Goal: Information Seeking & Learning: Learn about a topic

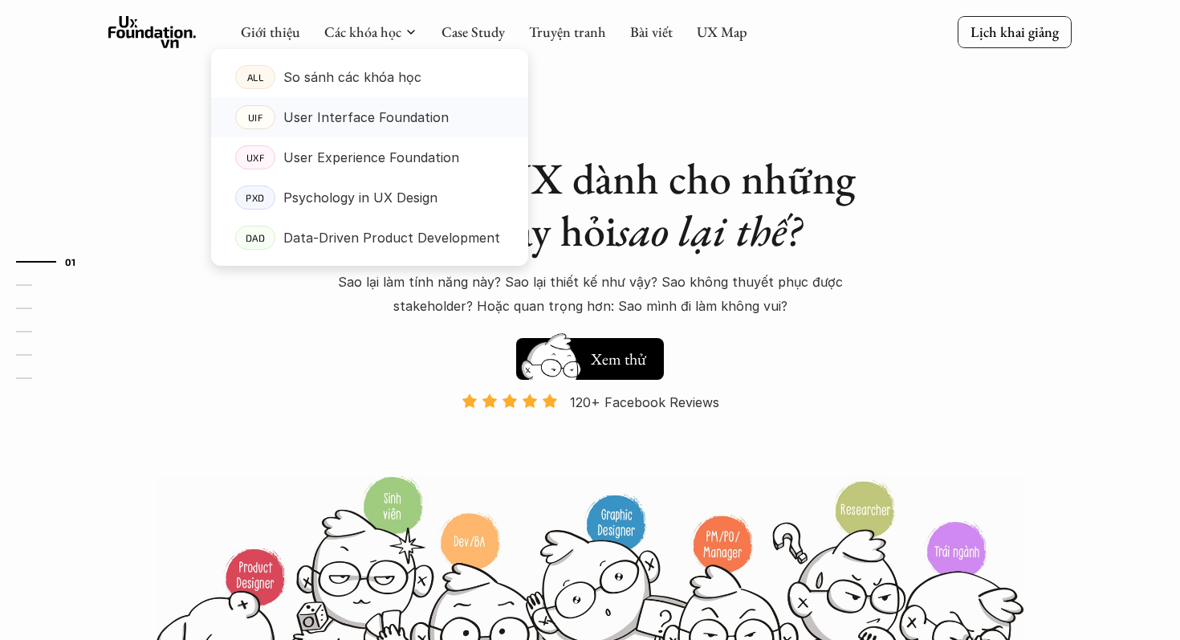
click at [396, 127] on p "User Interface Foundation" at bounding box center [365, 117] width 165 height 24
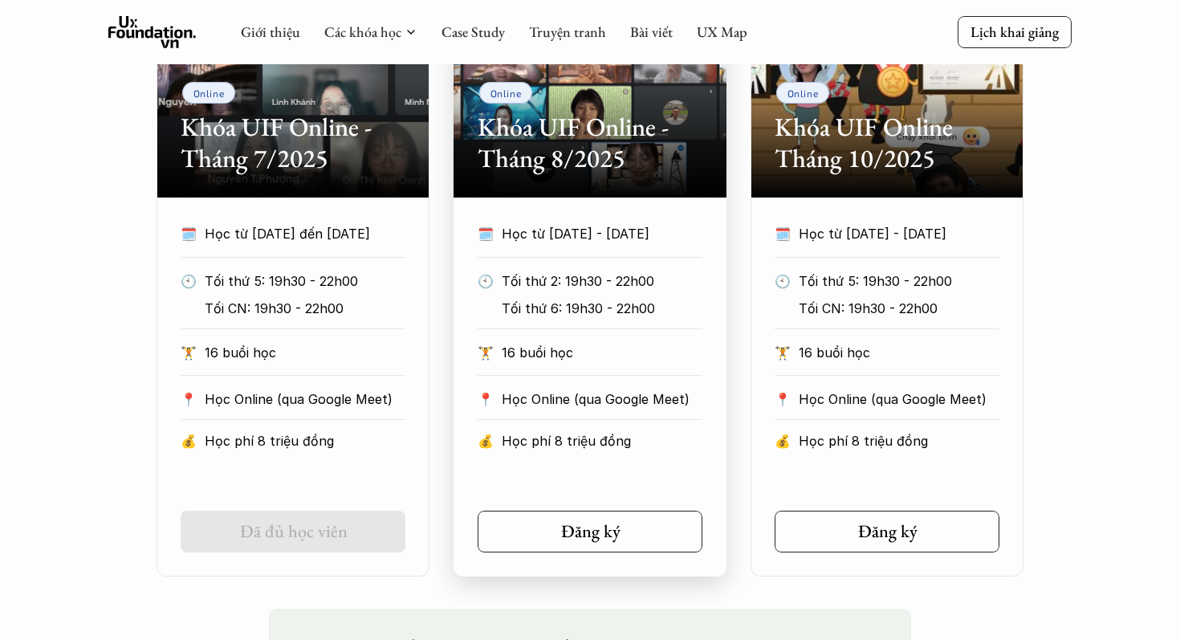
scroll to position [862, 0]
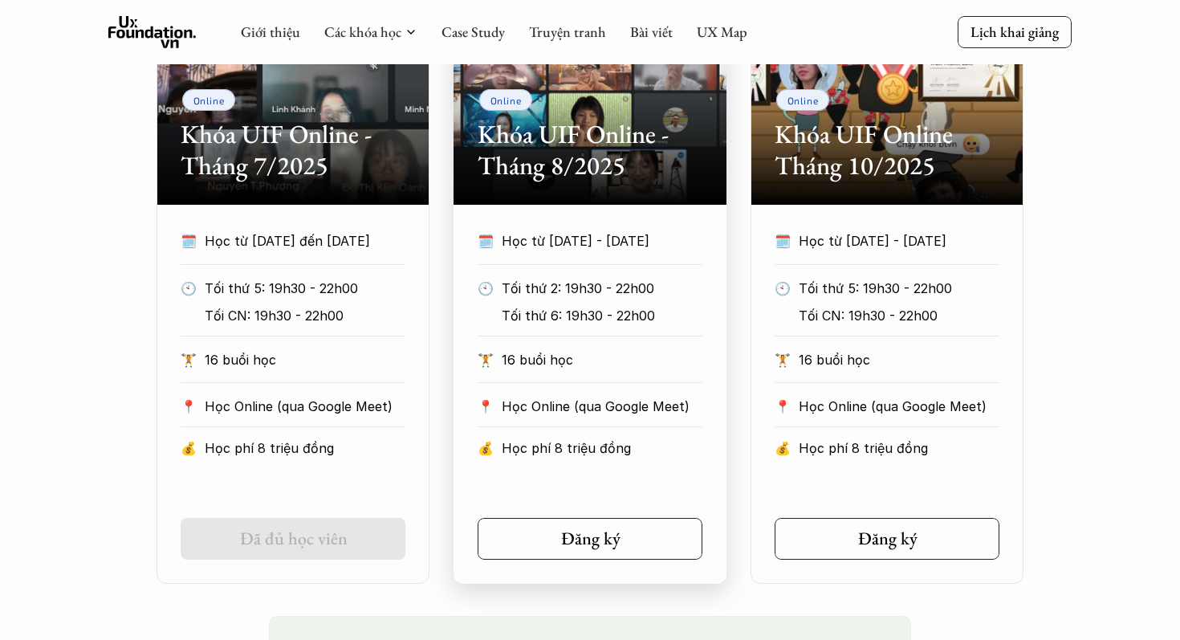
click at [604, 178] on h2 "Khóa UIF Online - Tháng 8/2025" at bounding box center [590, 150] width 225 height 62
click at [581, 133] on h2 "Khóa UIF Online - Tháng 8/2025" at bounding box center [590, 150] width 225 height 62
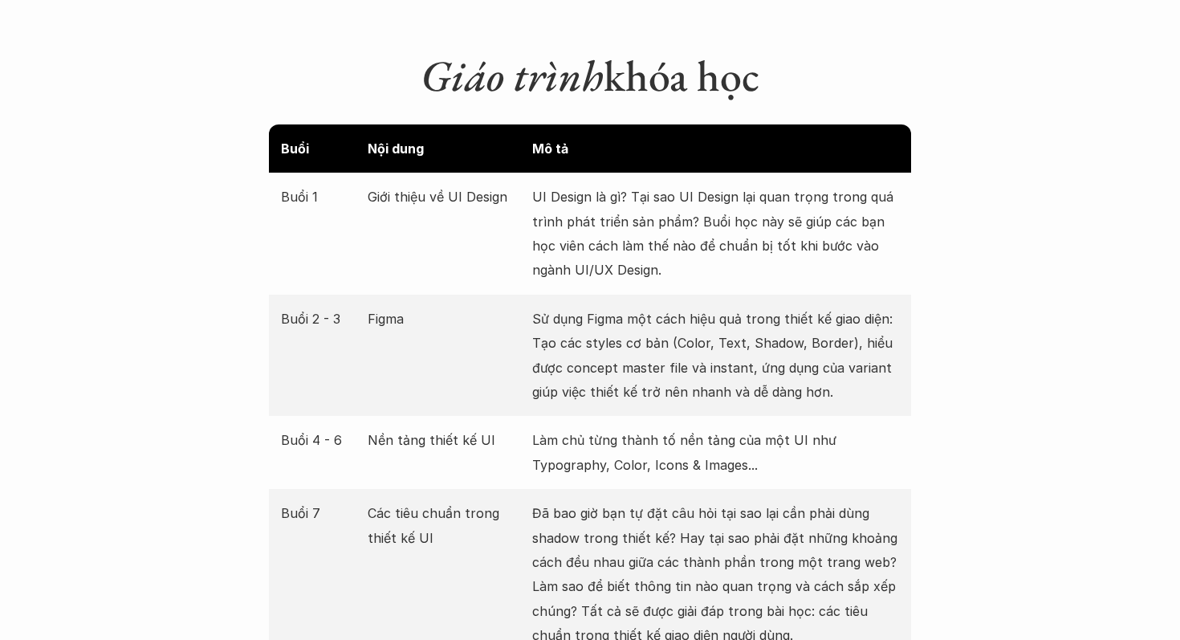
scroll to position [2295, 0]
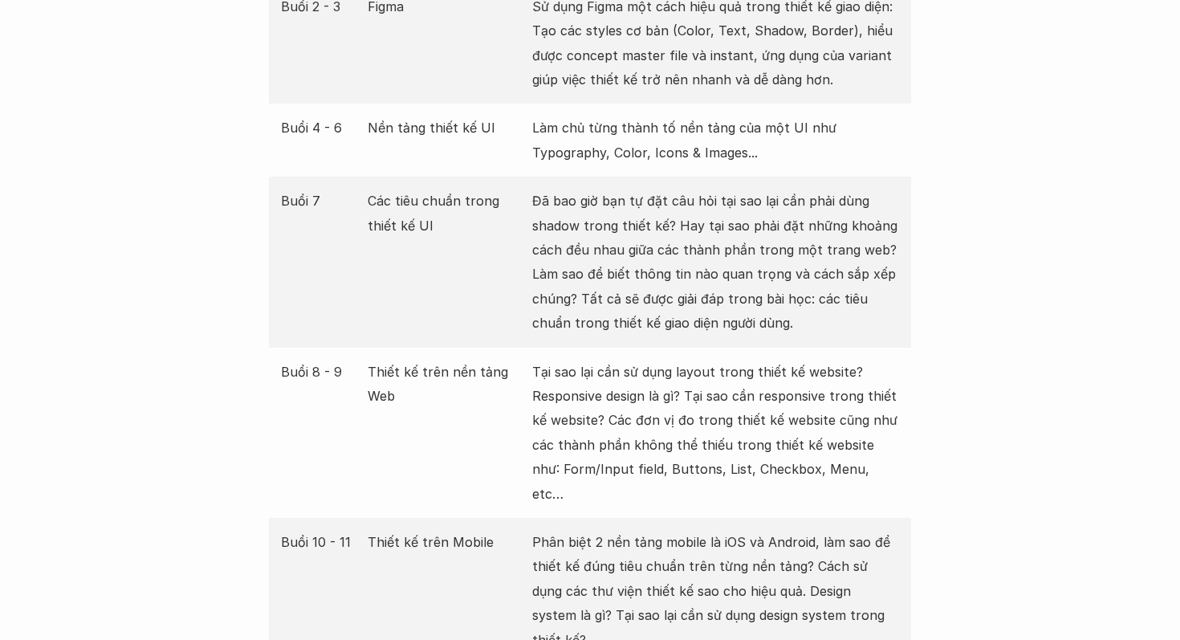
click at [666, 313] on div "Buổi 7 Các tiêu chuẩn trong thiết kế UI Đã bao giờ bạn tự đặt câu hỏi tại sao l…" at bounding box center [590, 262] width 642 height 170
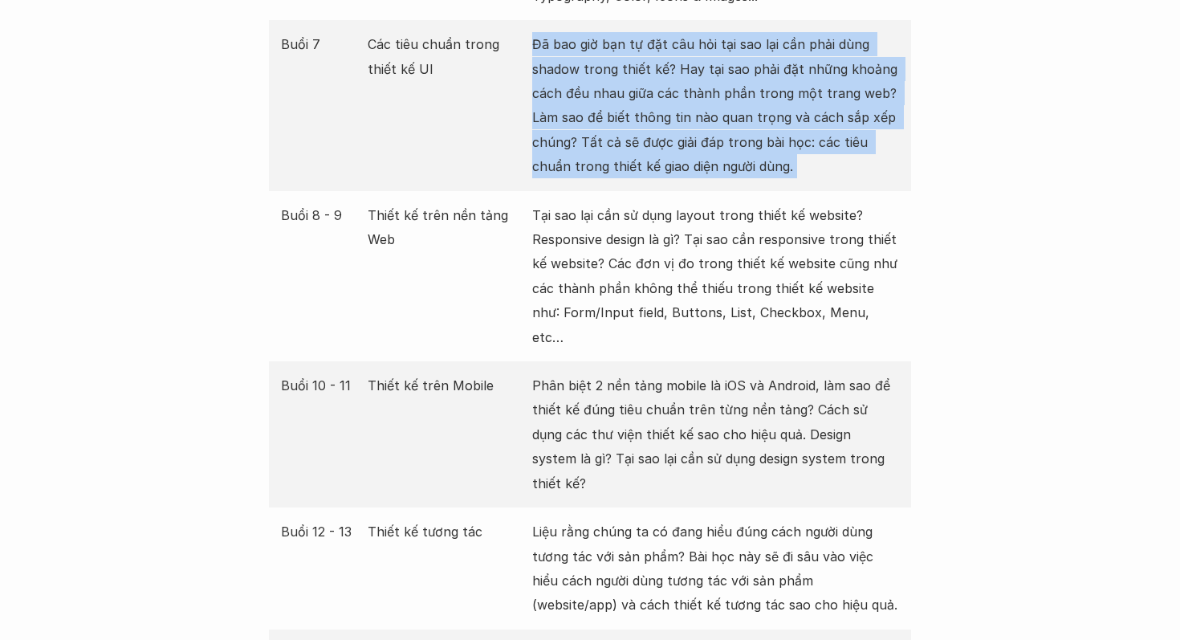
click at [666, 361] on div "Buổi 10 - 11 Thiết kế trên Mobile Phân biệt 2 nền tảng mobile là iOS và Android…" at bounding box center [590, 434] width 642 height 146
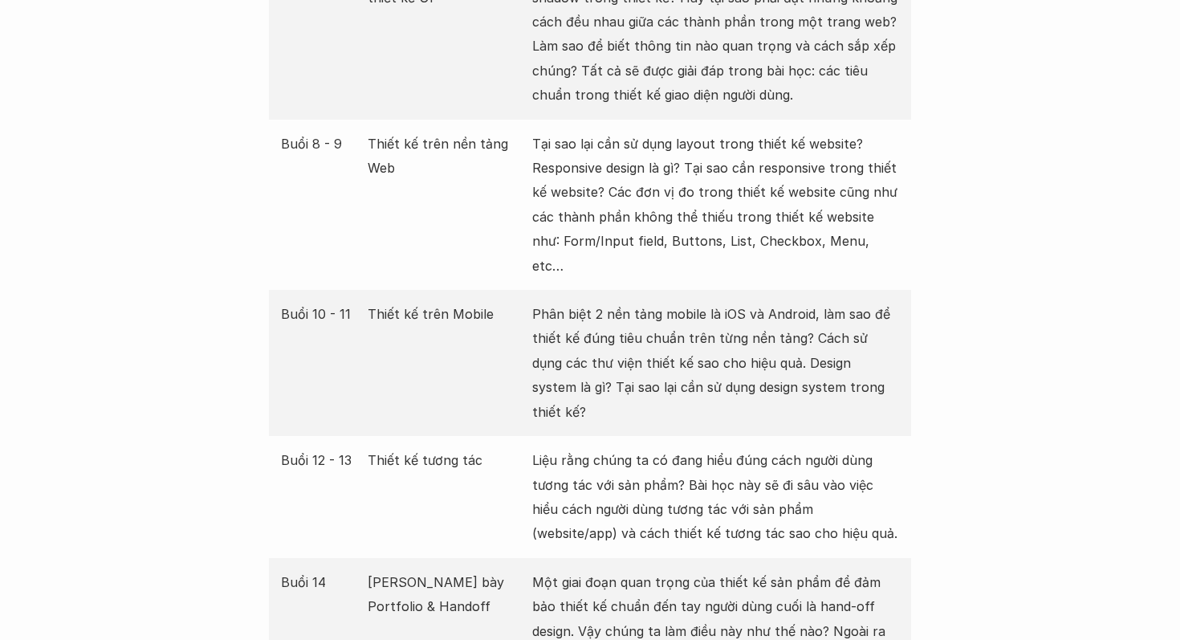
click at [666, 313] on p "Phân biệt 2 nền tảng mobile là iOS và Android, làm sao để thiết kế đúng tiêu ch…" at bounding box center [715, 363] width 367 height 122
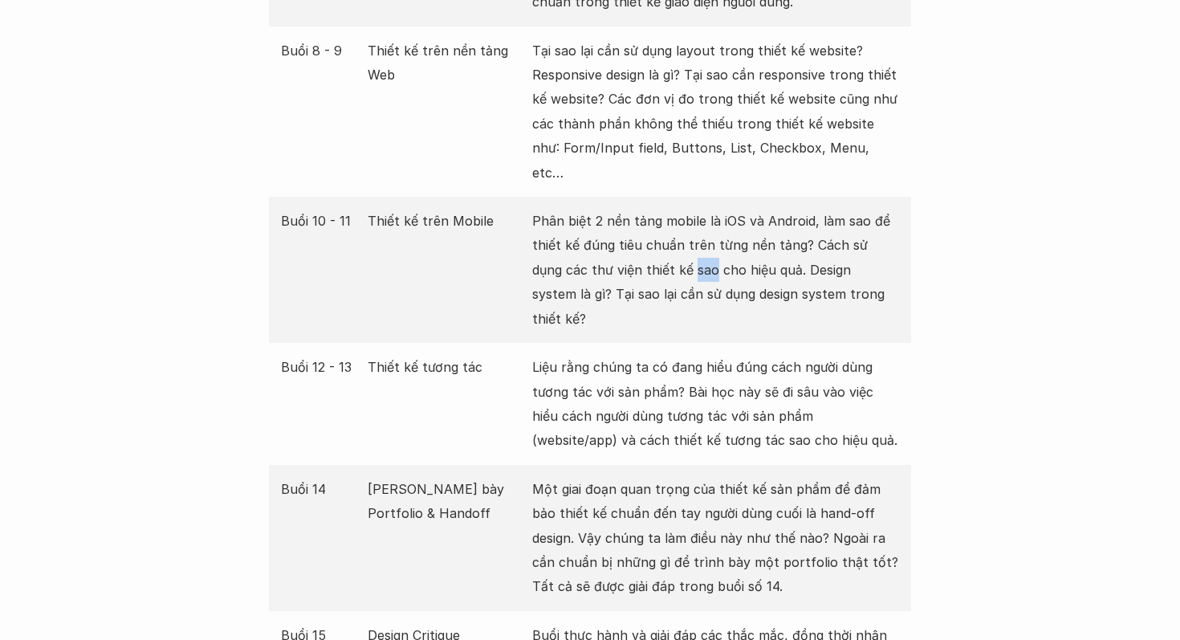
click at [666, 355] on p "Liệu rằng chúng ta có đang hiểu đúng cách người dùng tương tác với sản phẩm? Bà…" at bounding box center [715, 404] width 367 height 98
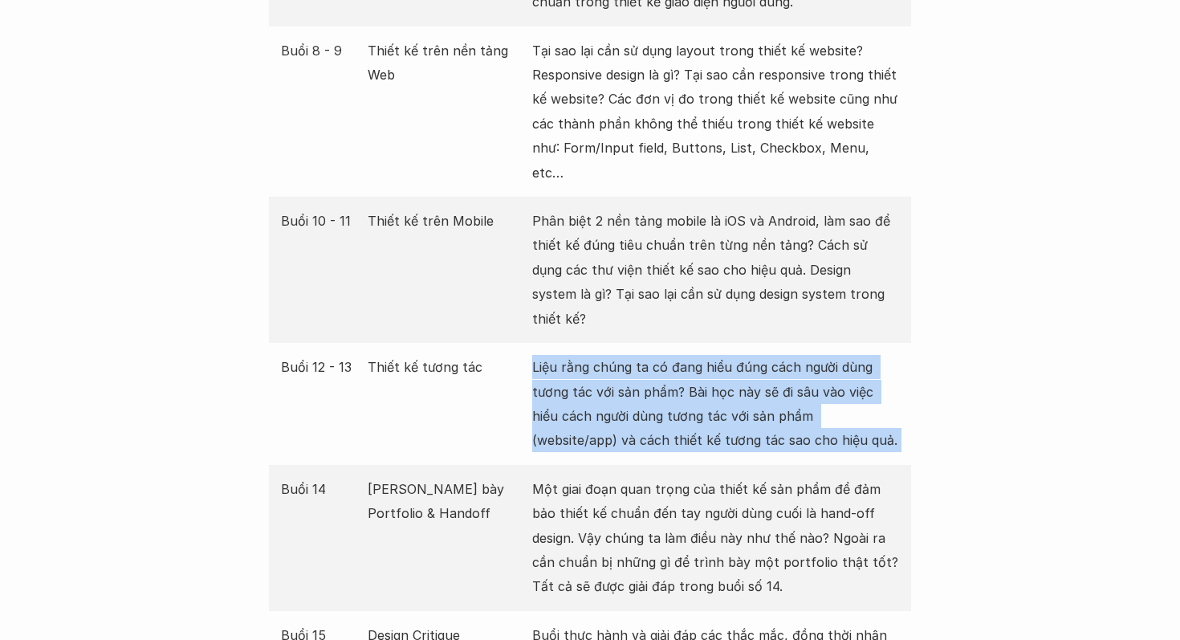
scroll to position [2843, 0]
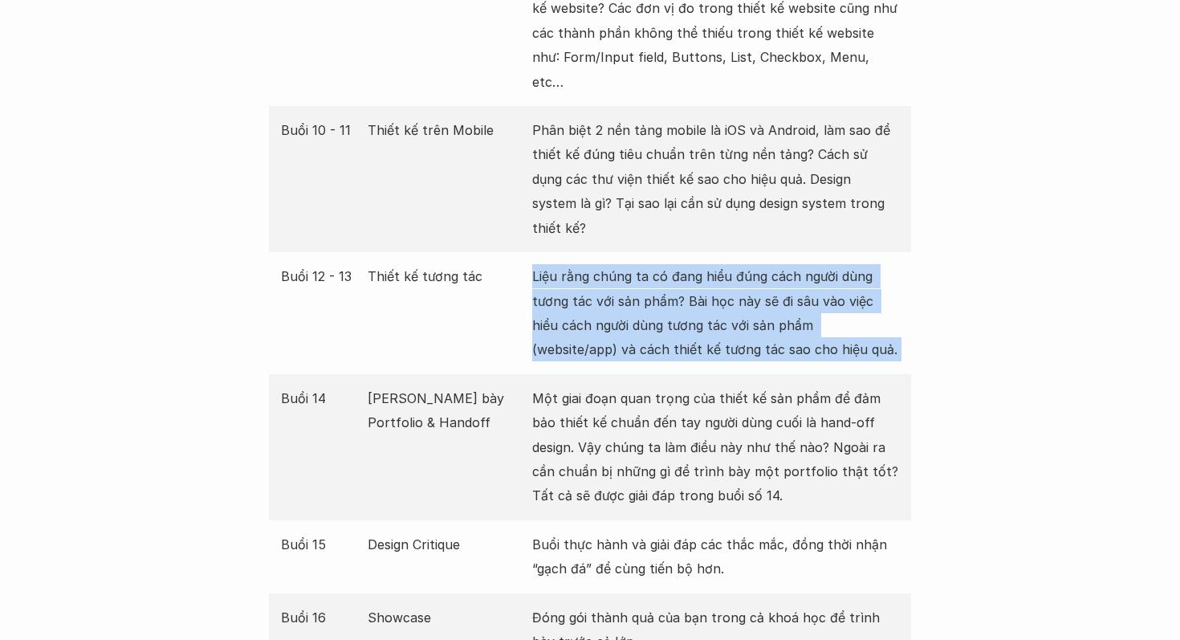
click at [666, 386] on p "Một giai đoạn quan trọng của thiết kế sản phẩm để đảm bảo thiết kế chuẩn đến ta…" at bounding box center [715, 447] width 367 height 122
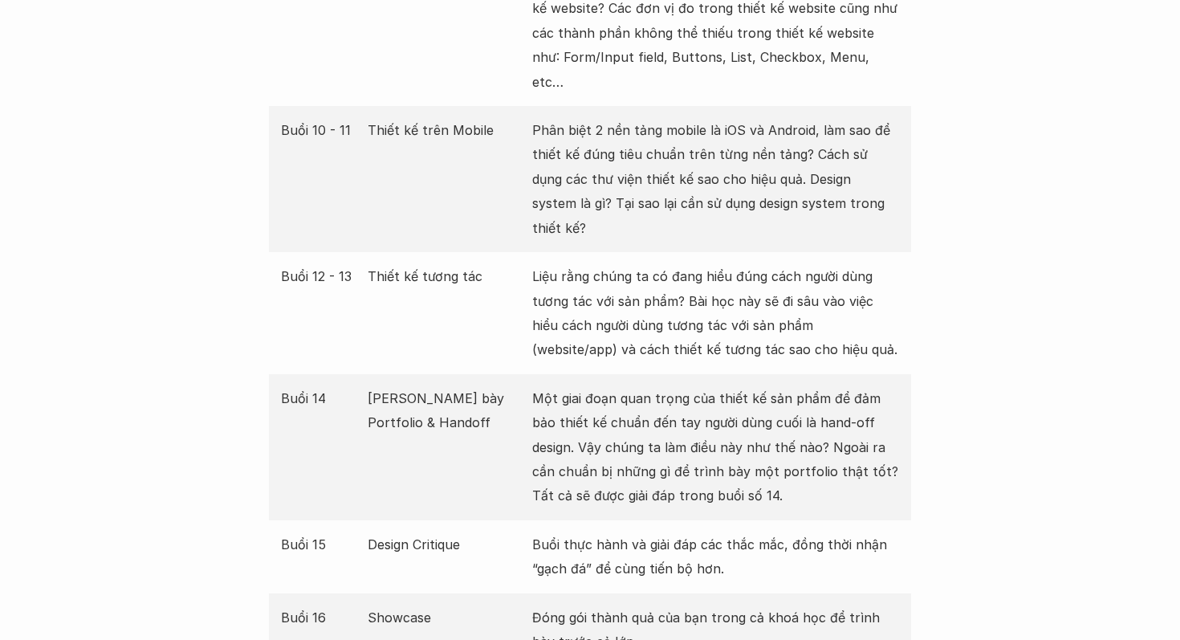
click at [666, 386] on p "Một giai đoạn quan trọng của thiết kế sản phẩm để đảm bảo thiết kế chuẩn đến ta…" at bounding box center [715, 447] width 367 height 122
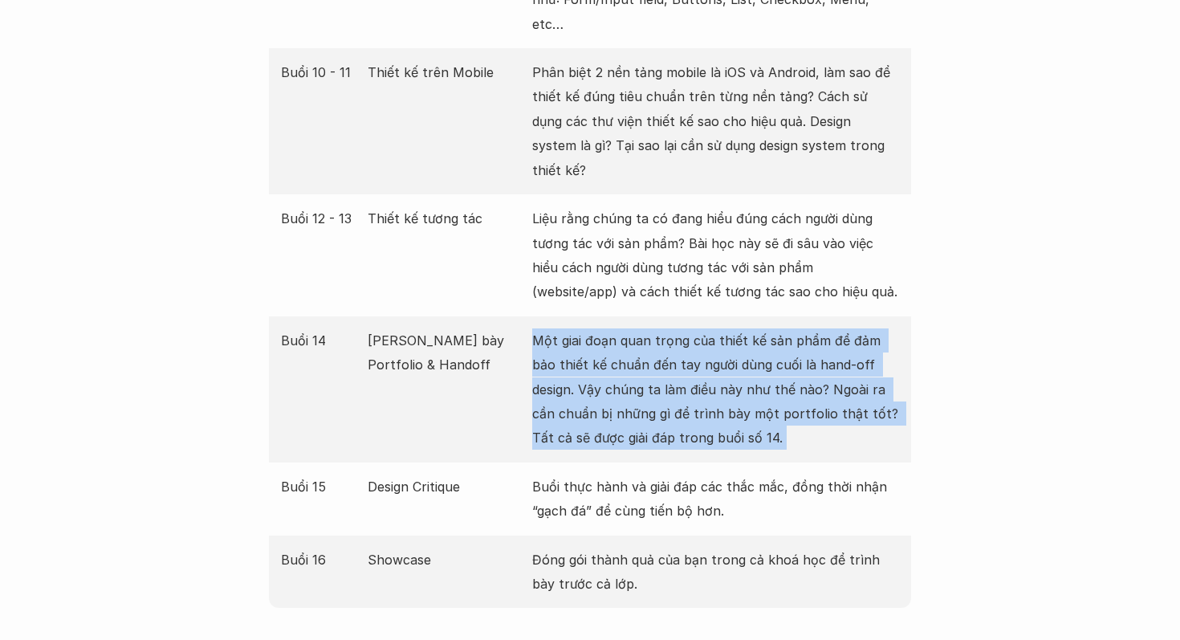
scroll to position [2904, 0]
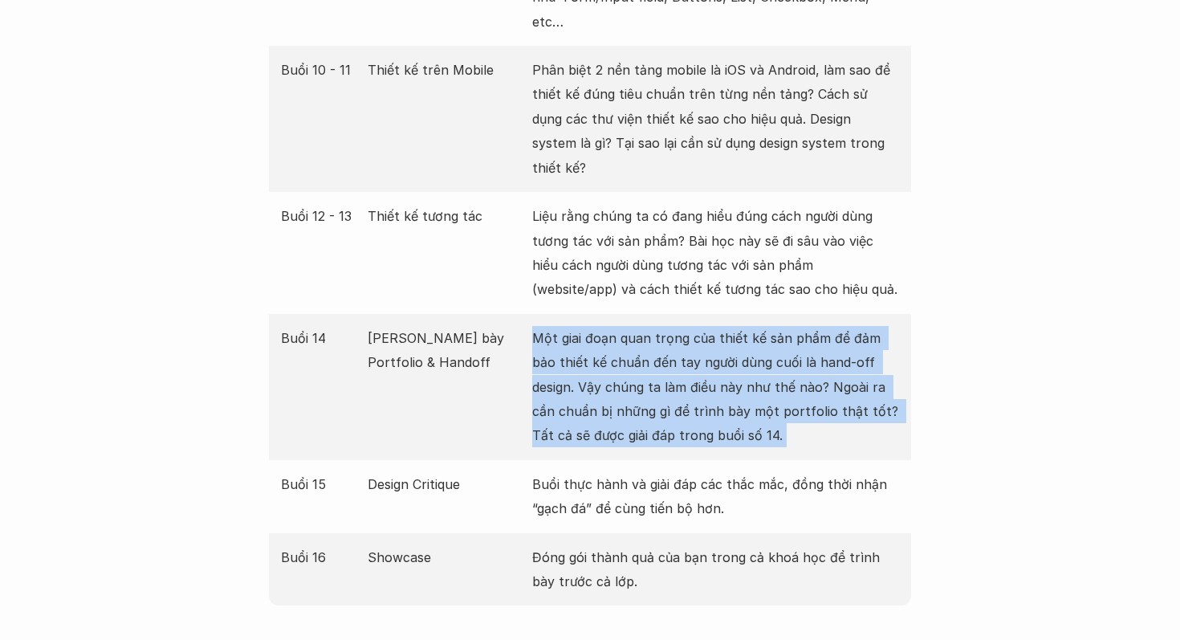
click at [649, 472] on p "Buổi thực hành và giải đáp các thắc mắc, đồng thời nhận “gạch đá” để cùng tiến …" at bounding box center [715, 496] width 367 height 49
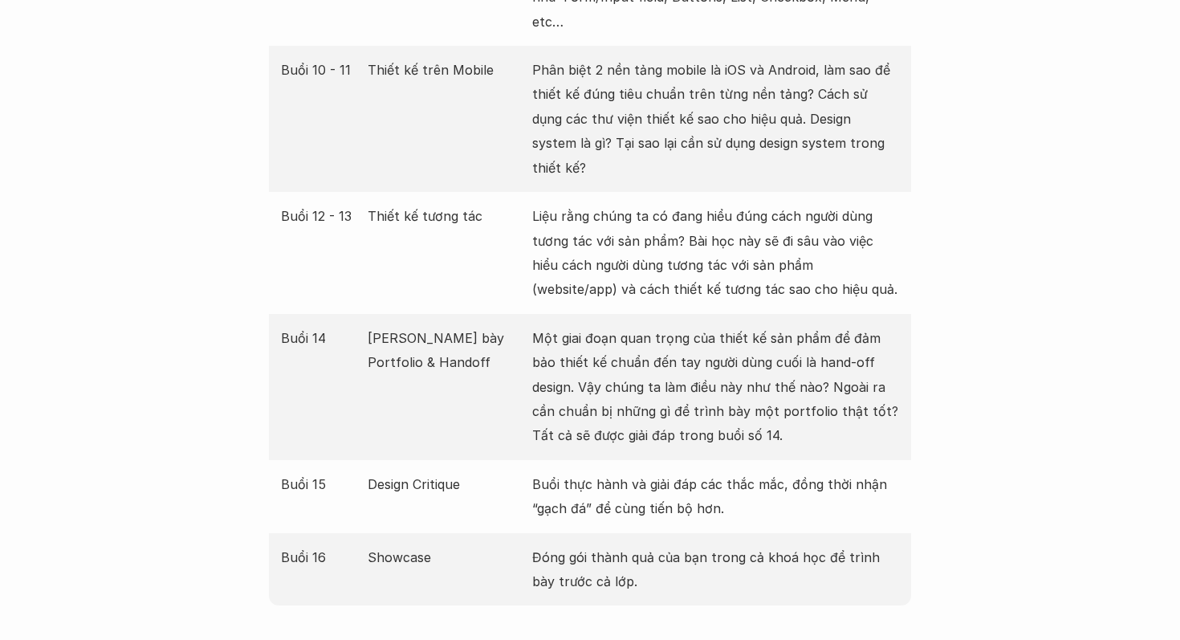
click at [649, 472] on p "Buổi thực hành và giải đáp các thắc mắc, đồng thời nhận “gạch đá” để cùng tiến …" at bounding box center [715, 496] width 367 height 49
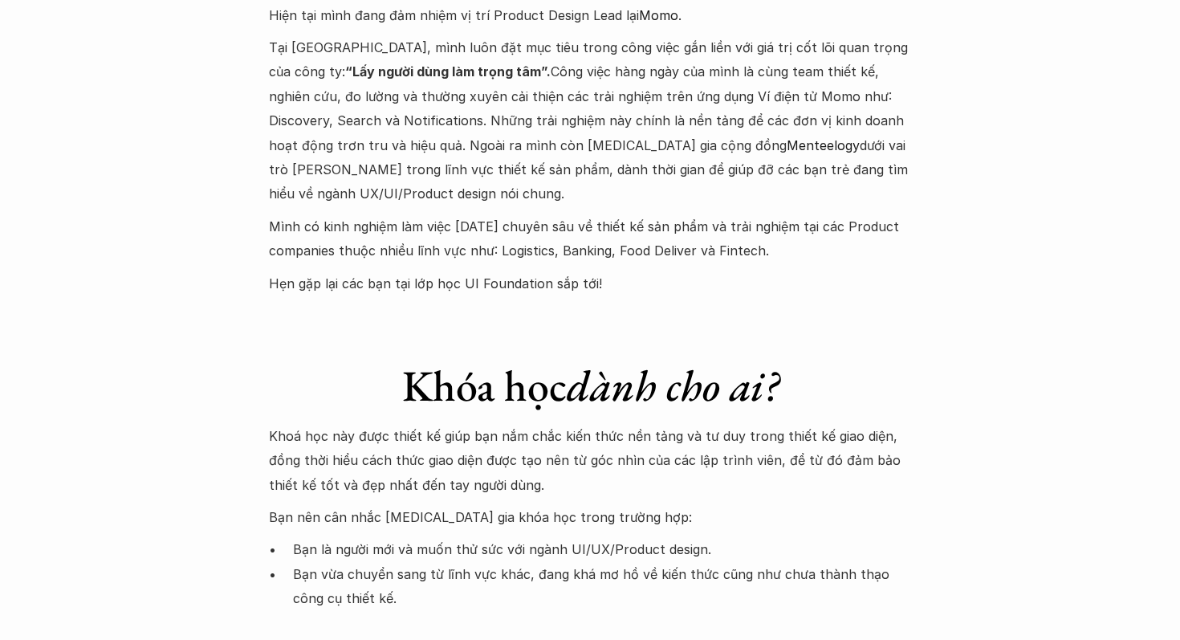
scroll to position [4242, 0]
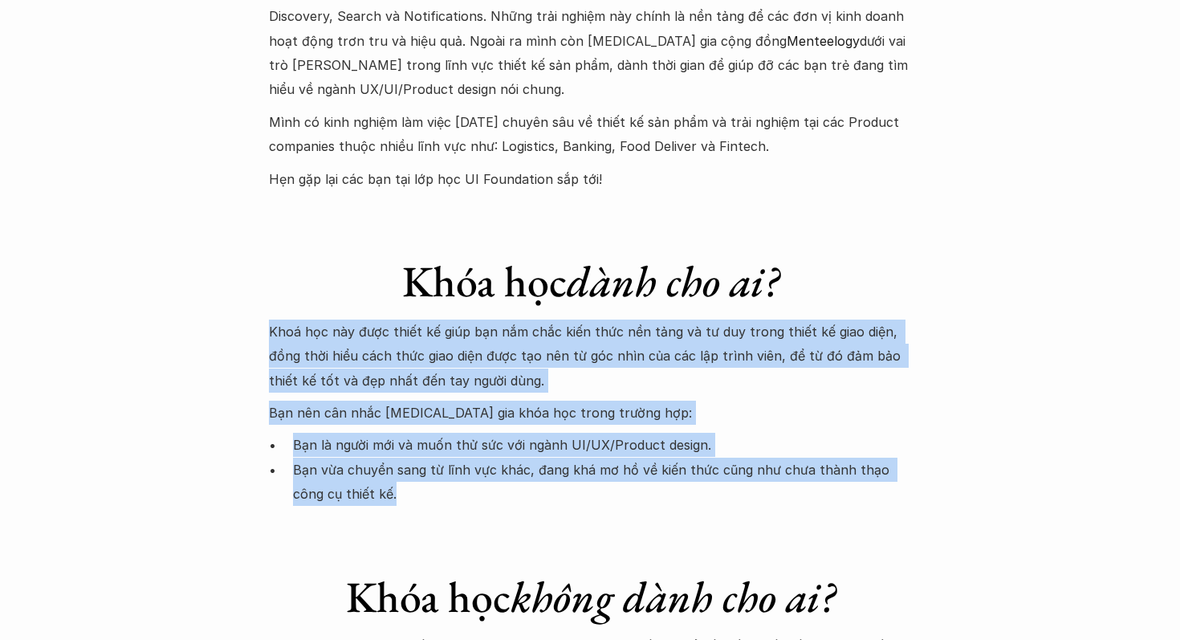
drag, startPoint x: 637, startPoint y: 391, endPoint x: 695, endPoint y: 212, distance: 188.2
click at [695, 223] on div "Khóa học dành cho ai? Khoá học này được thiết kế giúp bạn nắm chắc kiến thức nề…" at bounding box center [590, 364] width 642 height 283
click at [695, 255] on div "Khóa học dành cho ai?" at bounding box center [590, 283] width 642 height 56
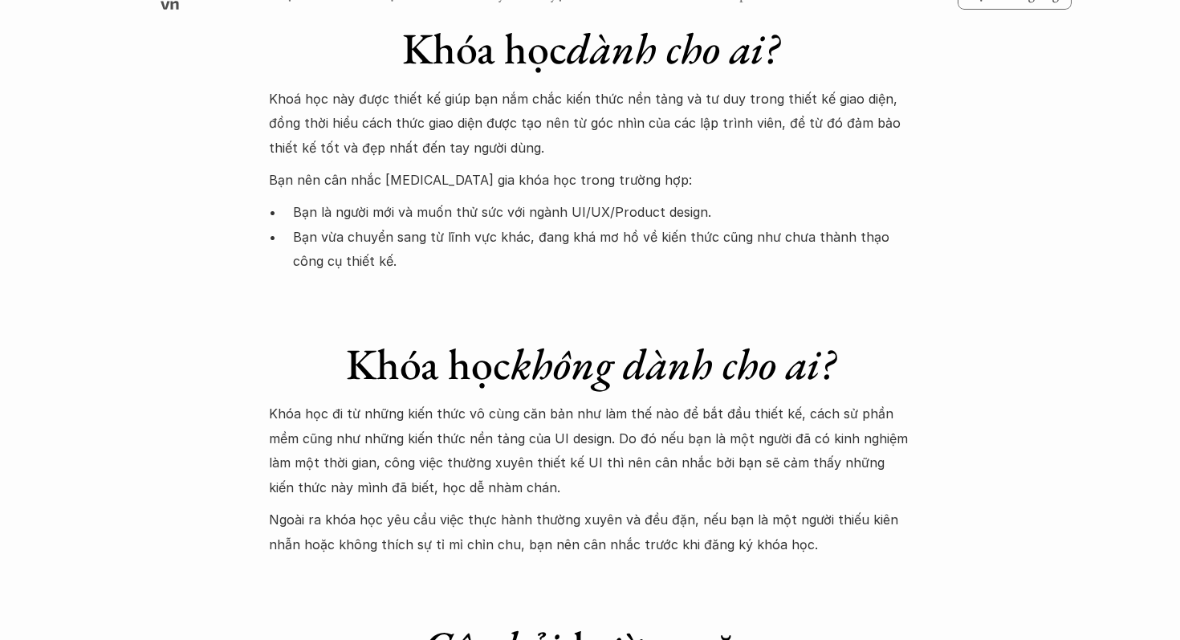
scroll to position [4477, 0]
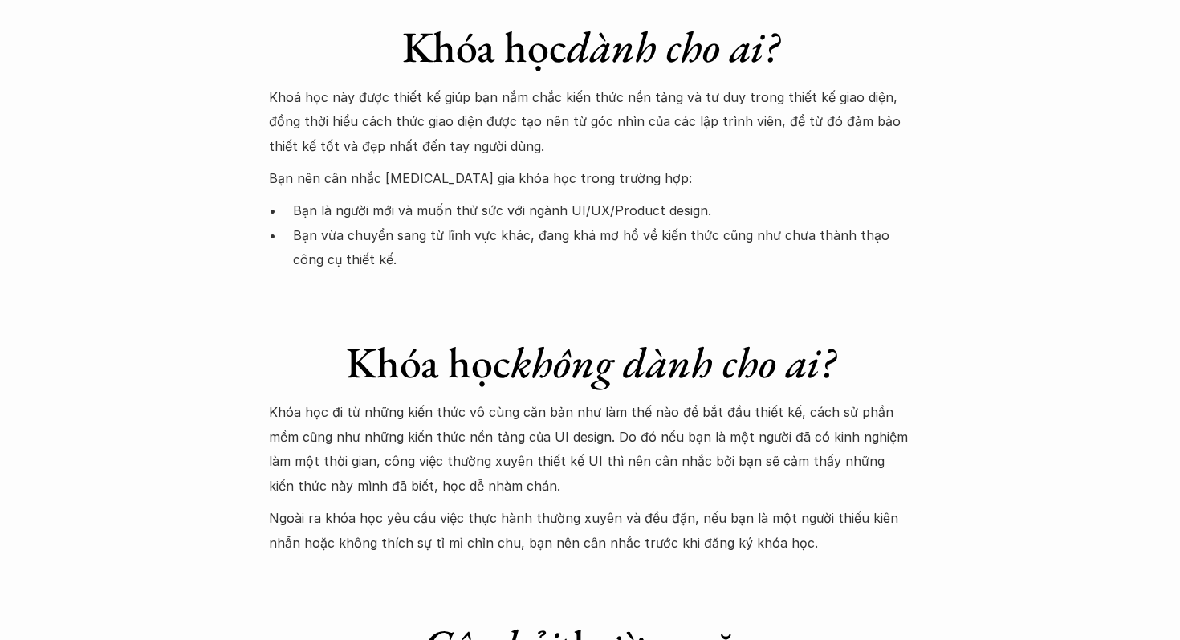
click at [649, 400] on p "Khóa học đi từ những kiến thức vô cùng căn bản như làm thế nào để bắt đầu thiết…" at bounding box center [590, 449] width 642 height 98
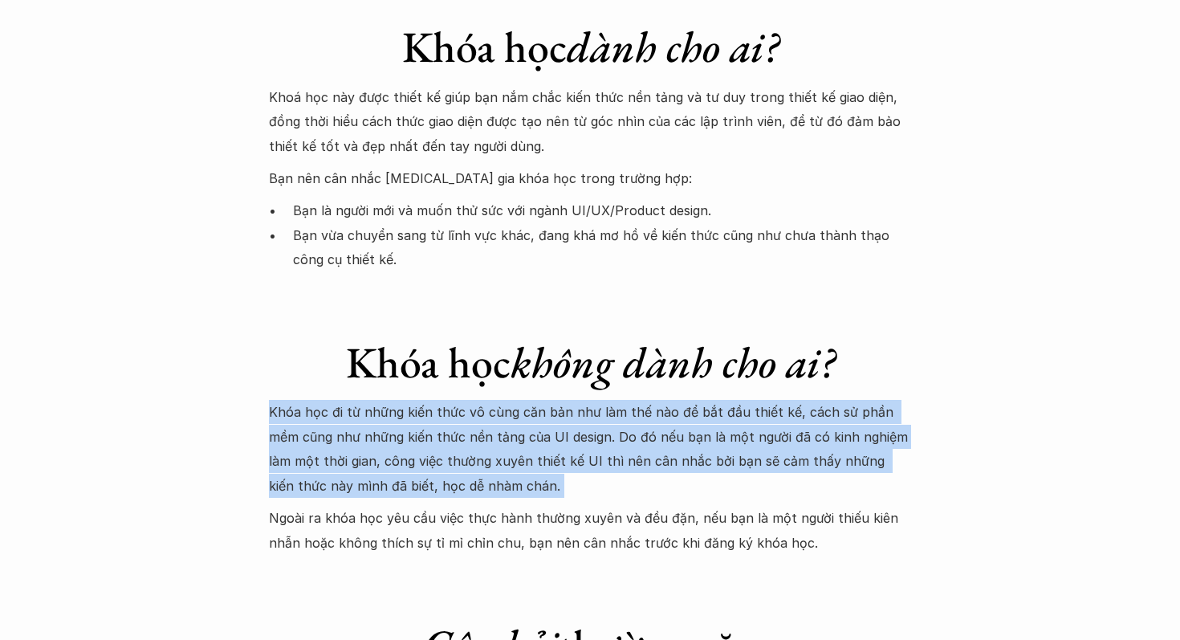
click at [649, 400] on p "Khóa học đi từ những kiến thức vô cùng căn bản như làm thế nào để bắt đầu thiết…" at bounding box center [590, 449] width 642 height 98
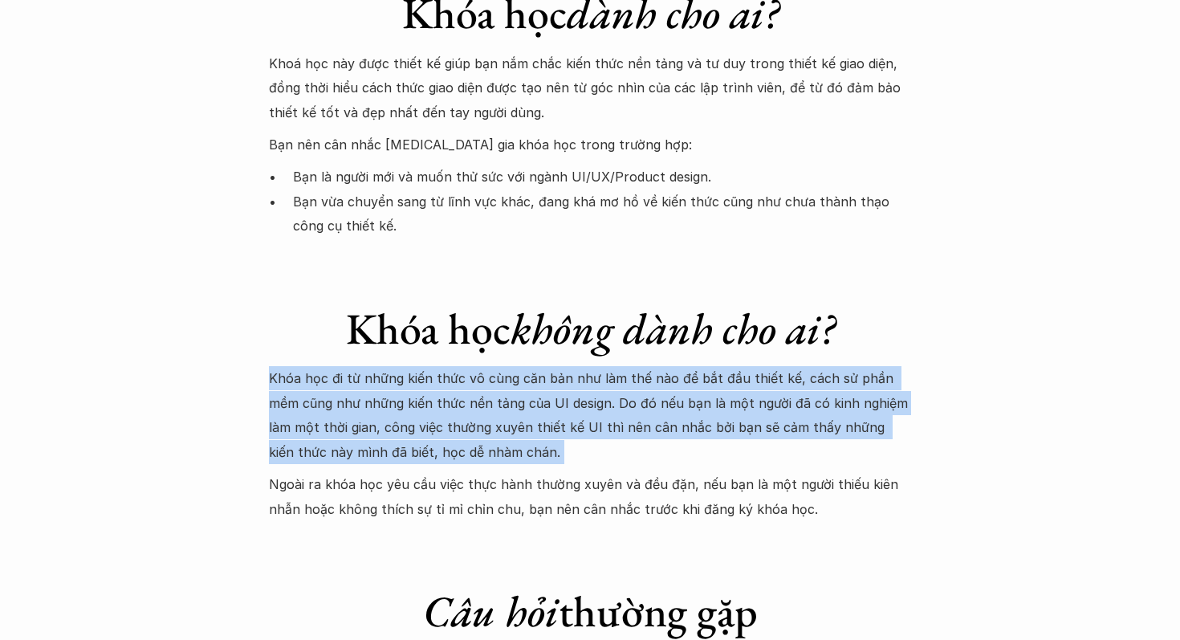
click at [649, 472] on p "Ngoài ra khóa học yêu cầu việc thực hành thường xuyên và đều đặn, nếu bạn là mộ…" at bounding box center [590, 496] width 642 height 49
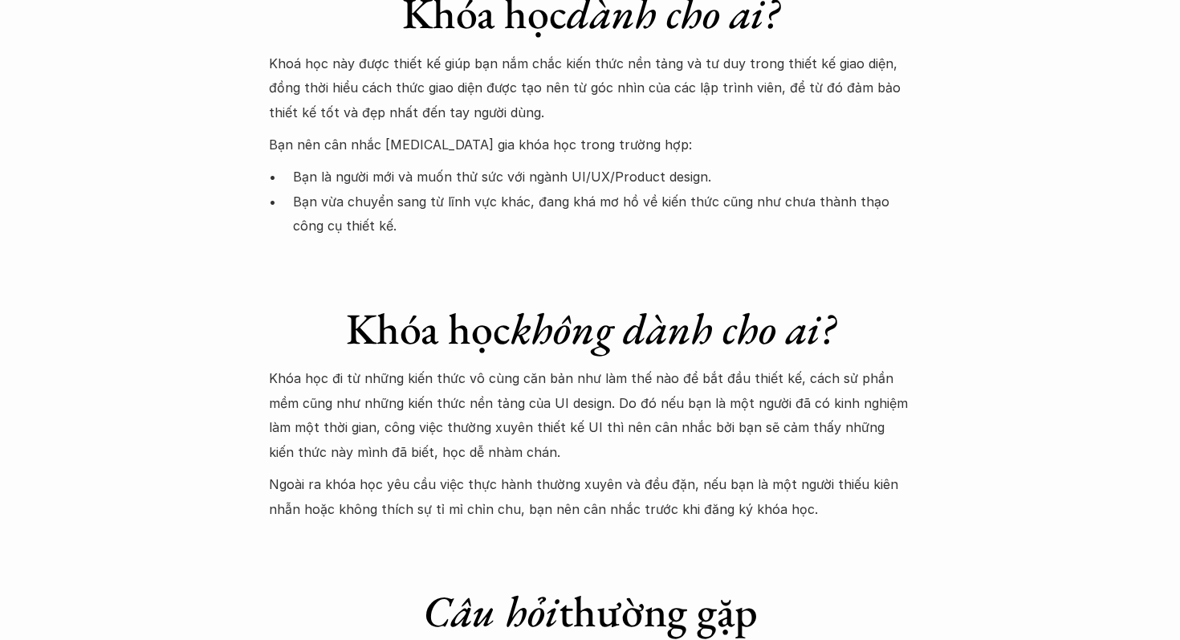
click at [649, 472] on p "Ngoài ra khóa học yêu cầu việc thực hành thường xuyên và đều đặn, nếu bạn là mộ…" at bounding box center [590, 496] width 642 height 49
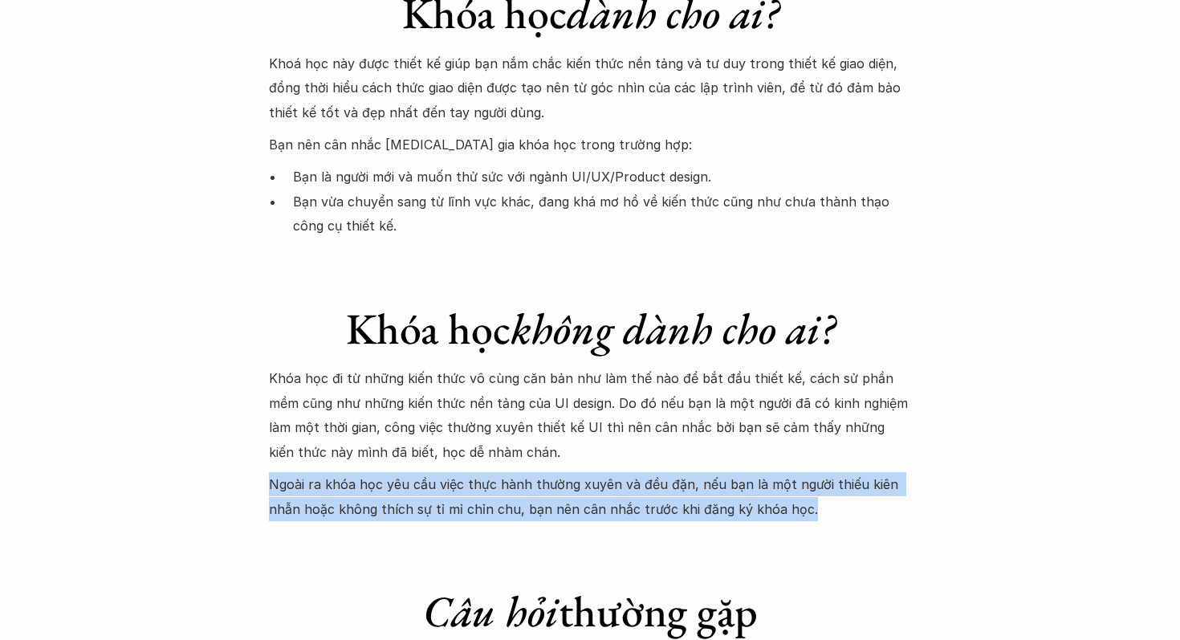
click at [649, 472] on p "Ngoài ra khóa học yêu cầu việc thực hành thường xuyên và đều đặn, nếu bạn là mộ…" at bounding box center [590, 496] width 642 height 49
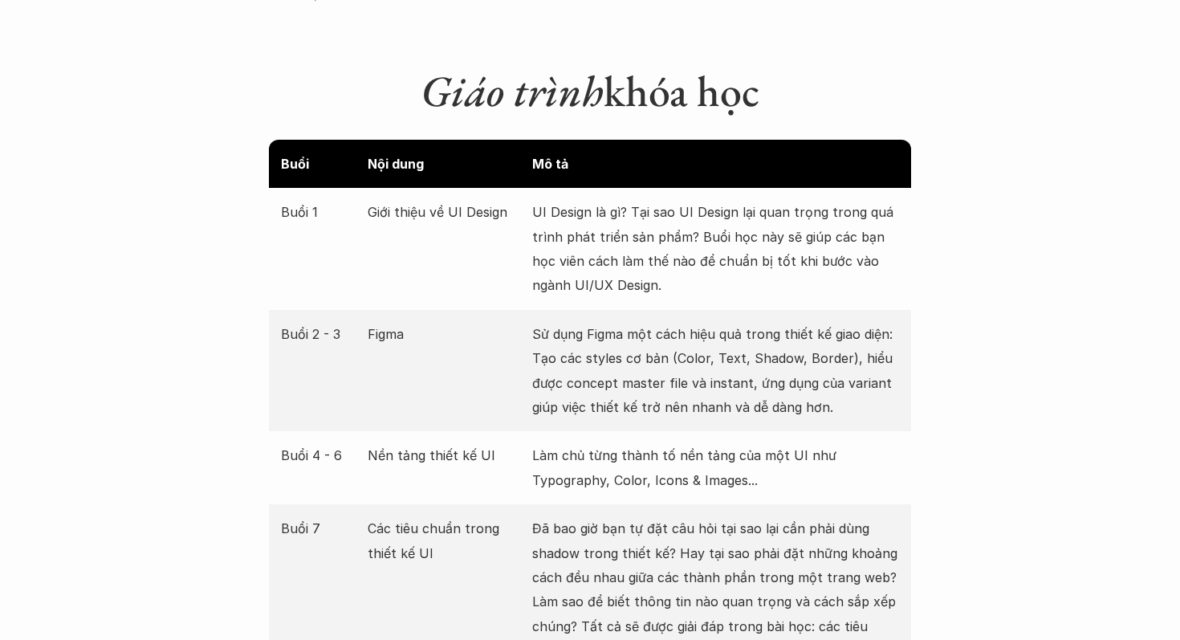
scroll to position [2115, 0]
